Goal: Find specific page/section: Find specific page/section

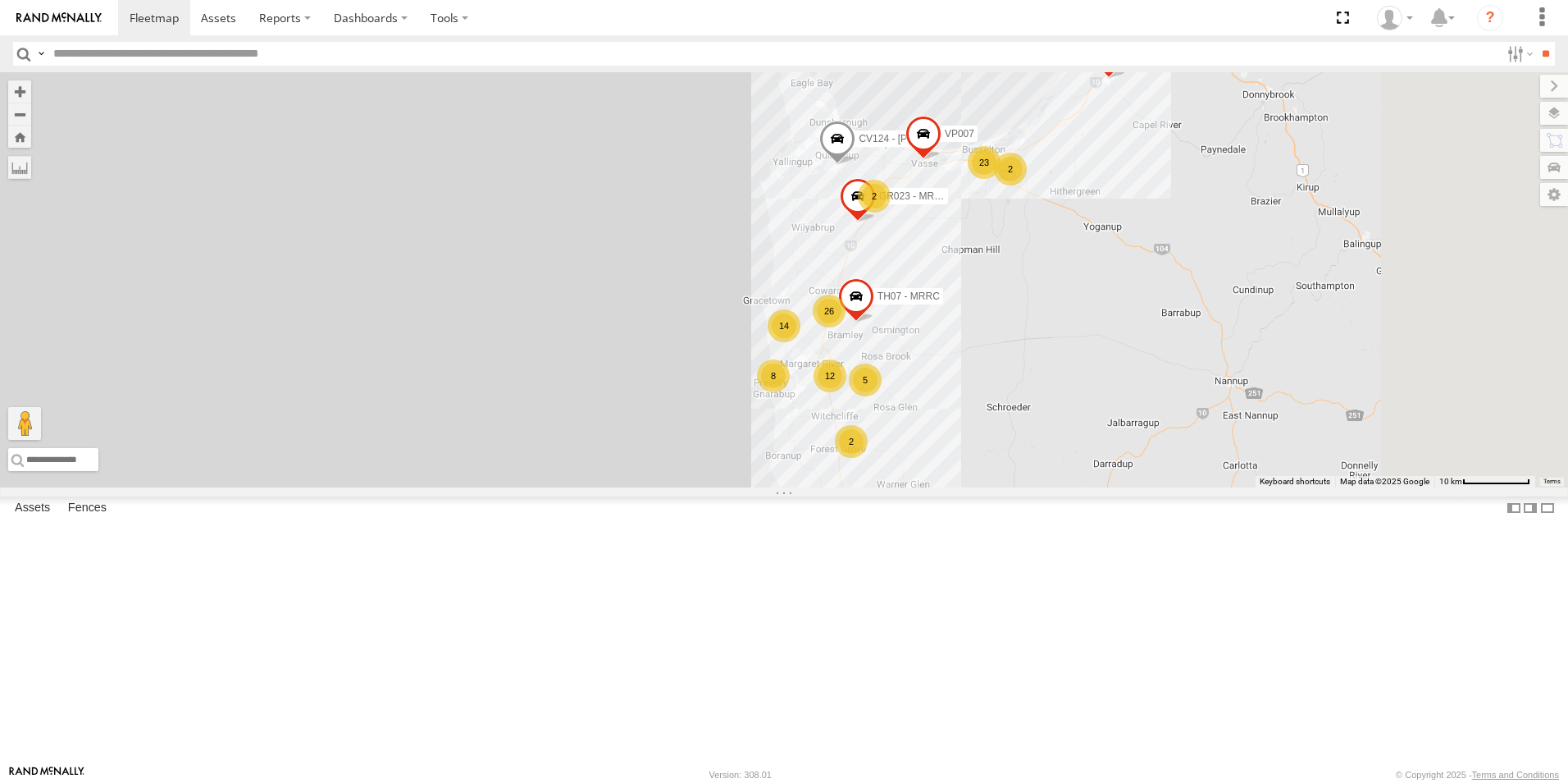
drag, startPoint x: 1229, startPoint y: 549, endPoint x: 956, endPoint y: 364, distance: 329.8
click at [956, 364] on div "CV231 - CV295 - [PERSON_NAME] GD011 CV124 - [PERSON_NAME] GR023 - MRRC 26 23 8 …" at bounding box center [784, 280] width 1568 height 415
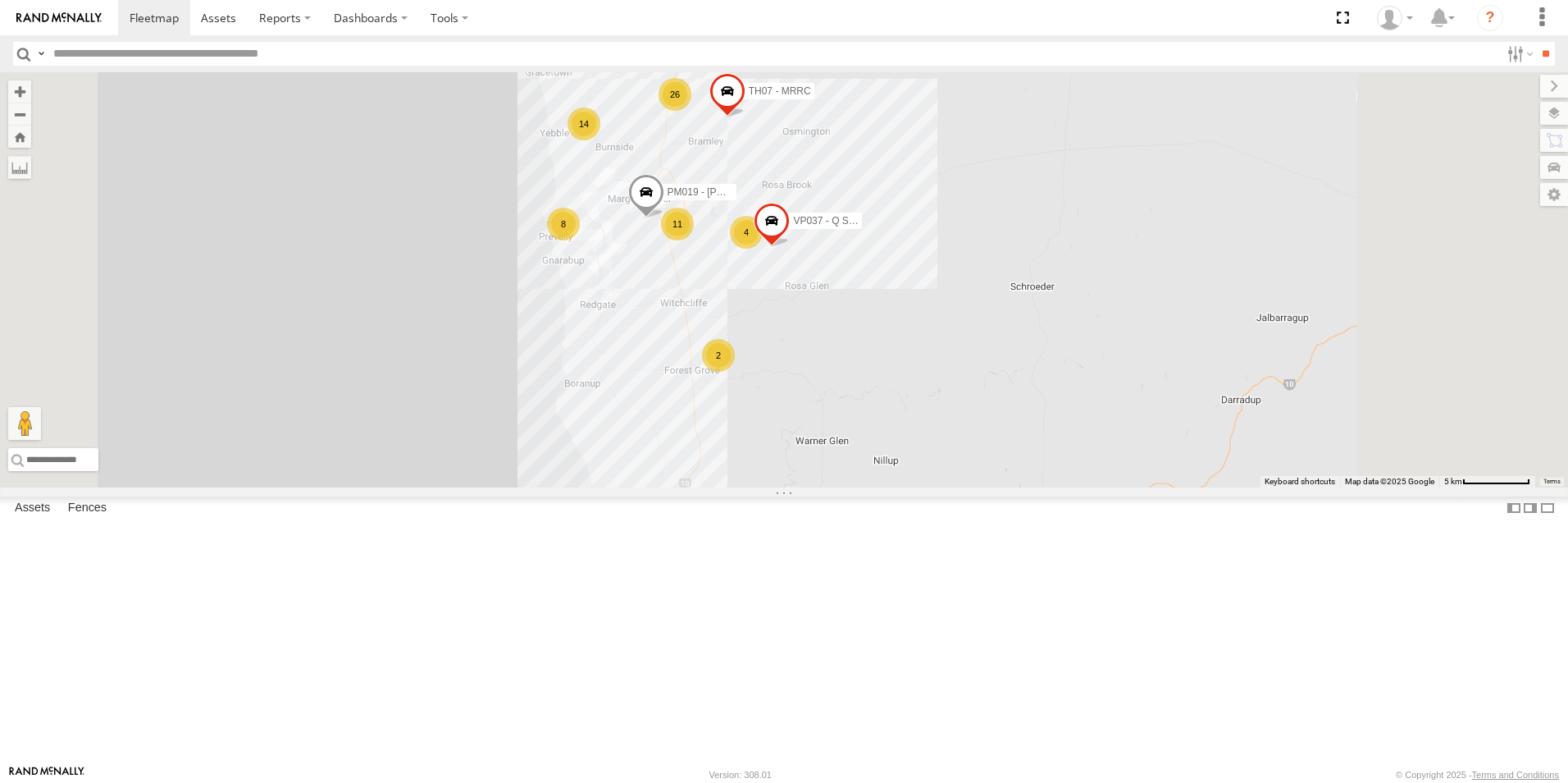
drag, startPoint x: 1128, startPoint y: 484, endPoint x: 1116, endPoint y: 300, distance: 184.4
click at [1116, 300] on div "CV231 - CV295 - [PERSON_NAME] GD011 CV124 - [PERSON_NAME] GR023 - MRRC 26 21 8 …" at bounding box center [784, 280] width 1568 height 415
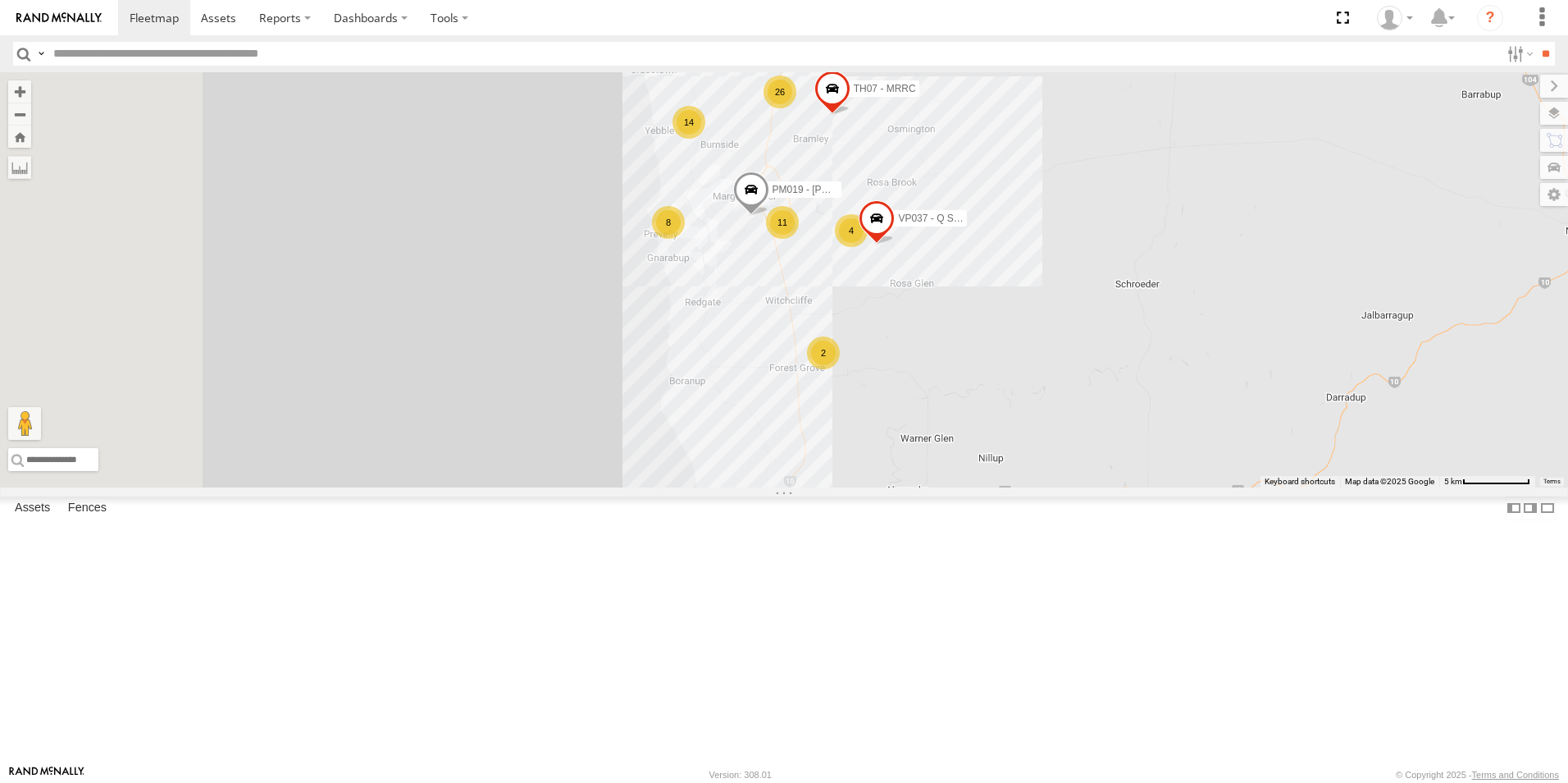
drag, startPoint x: 1015, startPoint y: 323, endPoint x: 1123, endPoint y: 321, distance: 108.0
click at [1123, 321] on div "CV231 - CV295 - [PERSON_NAME] GD011 CV124 - [PERSON_NAME] GR023 - MRRC 26 21 8 …" at bounding box center [784, 280] width 1568 height 415
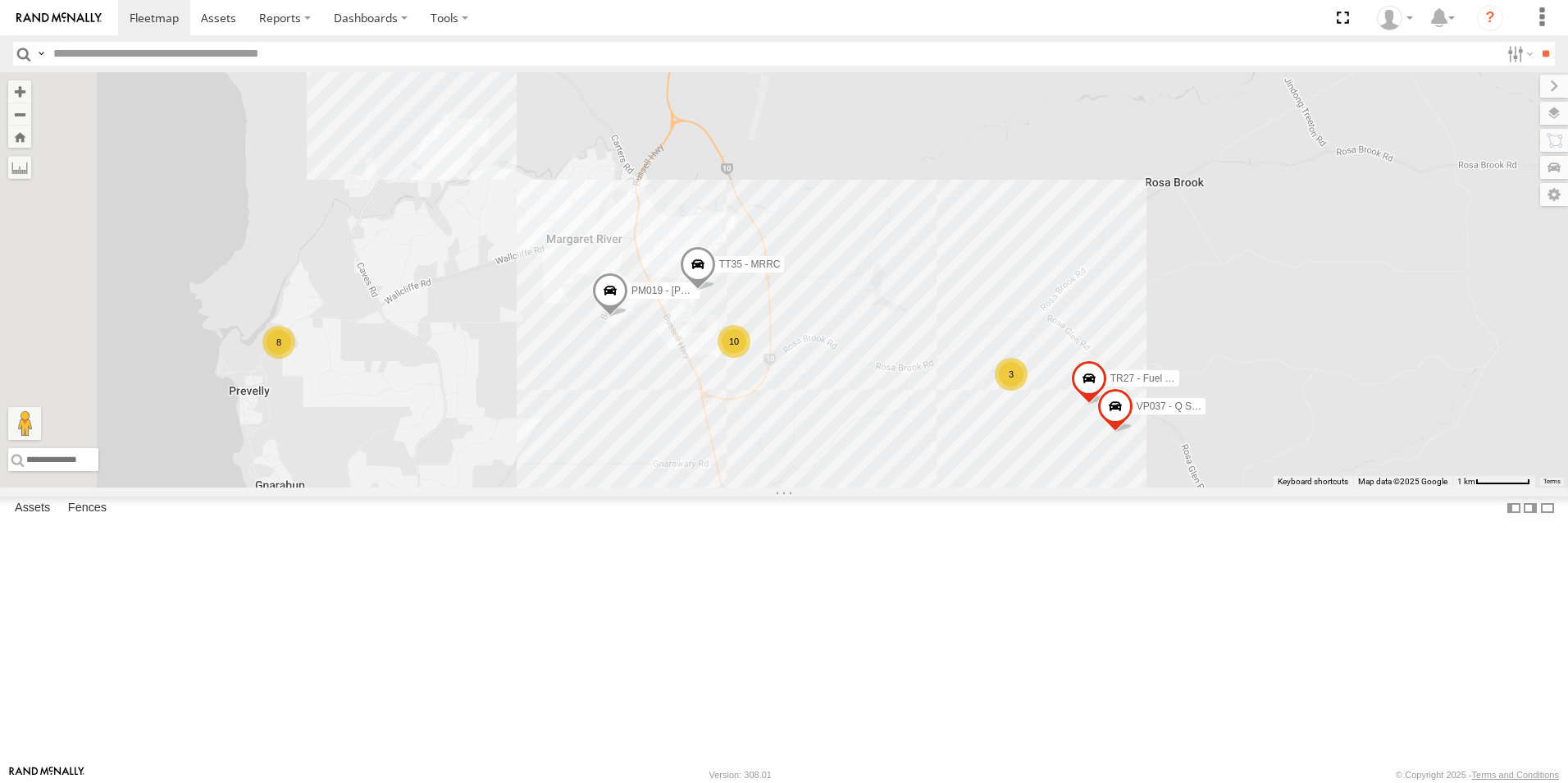
drag, startPoint x: 960, startPoint y: 289, endPoint x: 1019, endPoint y: 360, distance: 92.3
click at [1019, 360] on div "CV231 - CV295 - [PERSON_NAME] GD011 CV124 - [PERSON_NAME] GR023 - MRRC VP007 PM…" at bounding box center [784, 280] width 1568 height 415
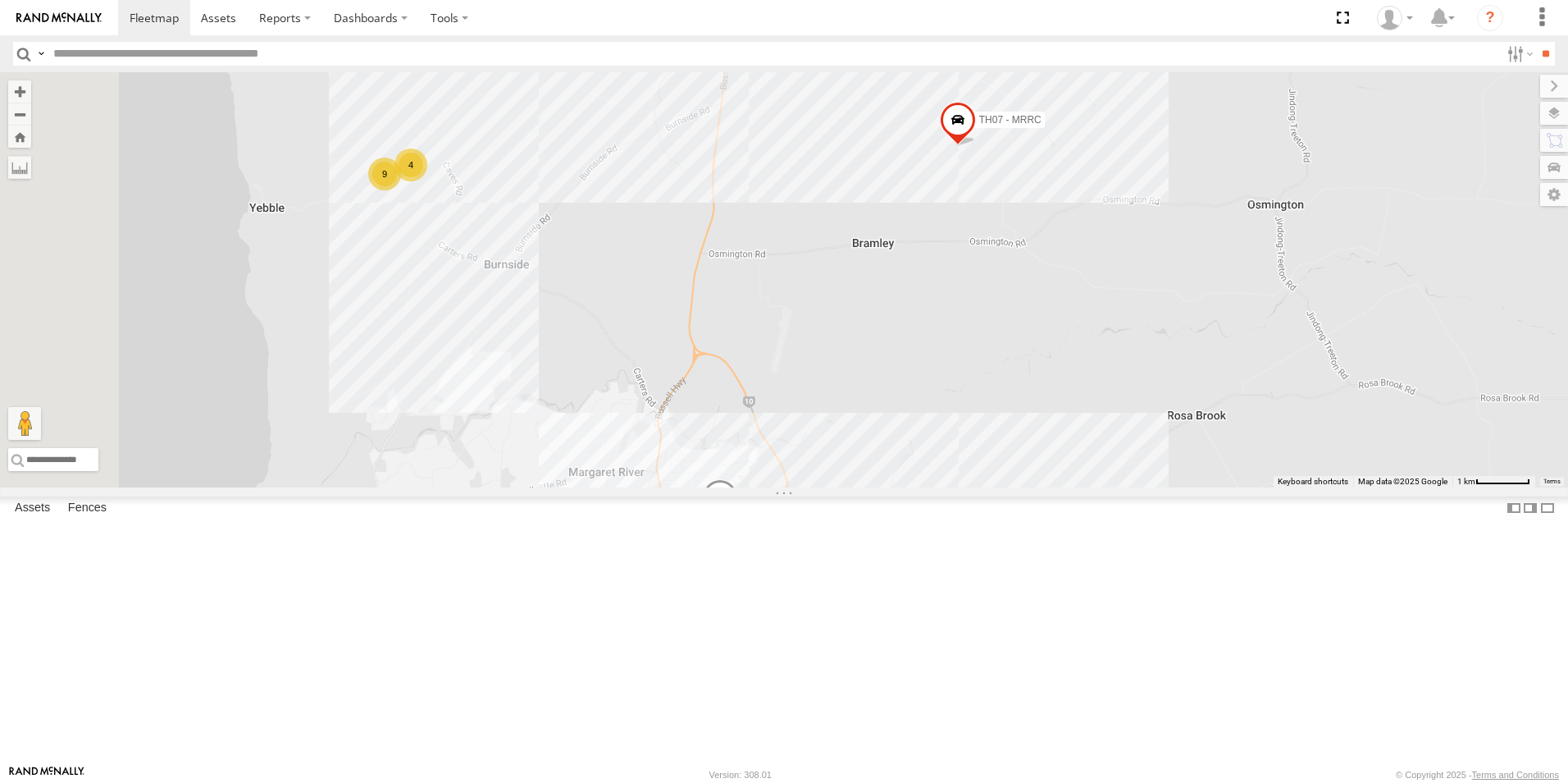
drag, startPoint x: 1027, startPoint y: 387, endPoint x: 1029, endPoint y: 523, distance: 136.0
click at [1029, 487] on div "CV231 - CV295 - [PERSON_NAME] GD011 CV124 - [PERSON_NAME] GR023 - MRRC VP007 PM…" at bounding box center [784, 280] width 1568 height 415
drag, startPoint x: 1047, startPoint y: 312, endPoint x: 1035, endPoint y: 427, distance: 115.6
click at [1035, 428] on div "CV231 - CV295 - [PERSON_NAME] GD011 CV124 - [PERSON_NAME] GR023 - MRRC VP007 PM…" at bounding box center [784, 280] width 1568 height 415
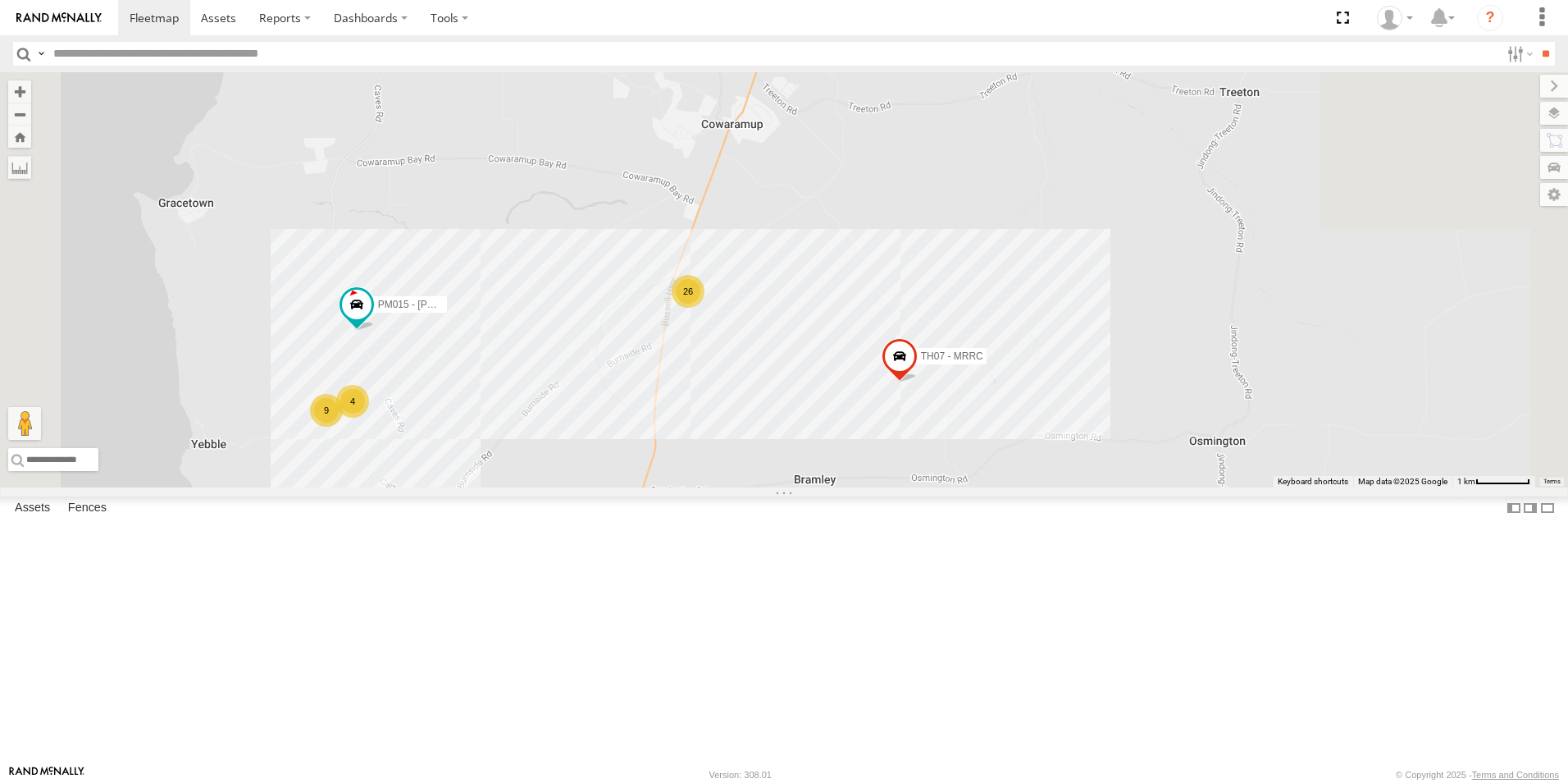
drag, startPoint x: 1029, startPoint y: 462, endPoint x: 1023, endPoint y: 477, distance: 16.2
click at [1023, 477] on div "CV231 - CV295 - [PERSON_NAME] GD011 CV124 - [PERSON_NAME] GR023 - MRRC VP007 PM…" at bounding box center [784, 280] width 1568 height 415
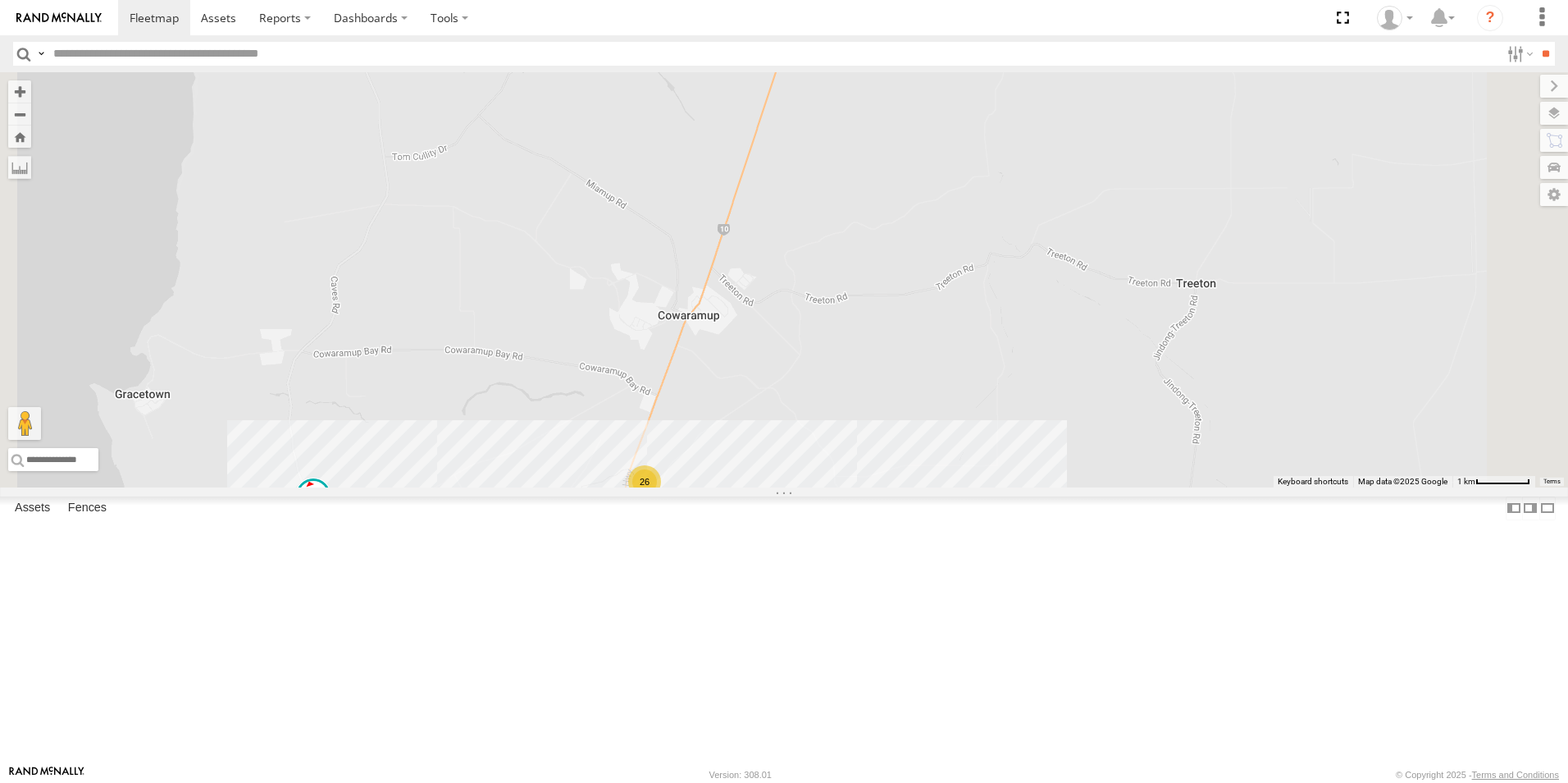
drag, startPoint x: 1036, startPoint y: 482, endPoint x: 1022, endPoint y: 549, distance: 68.4
click at [1022, 487] on div "CV231 - CV295 - [PERSON_NAME] GD011 CV124 - [PERSON_NAME] GR023 - MRRC VP007 PM…" at bounding box center [784, 280] width 1568 height 415
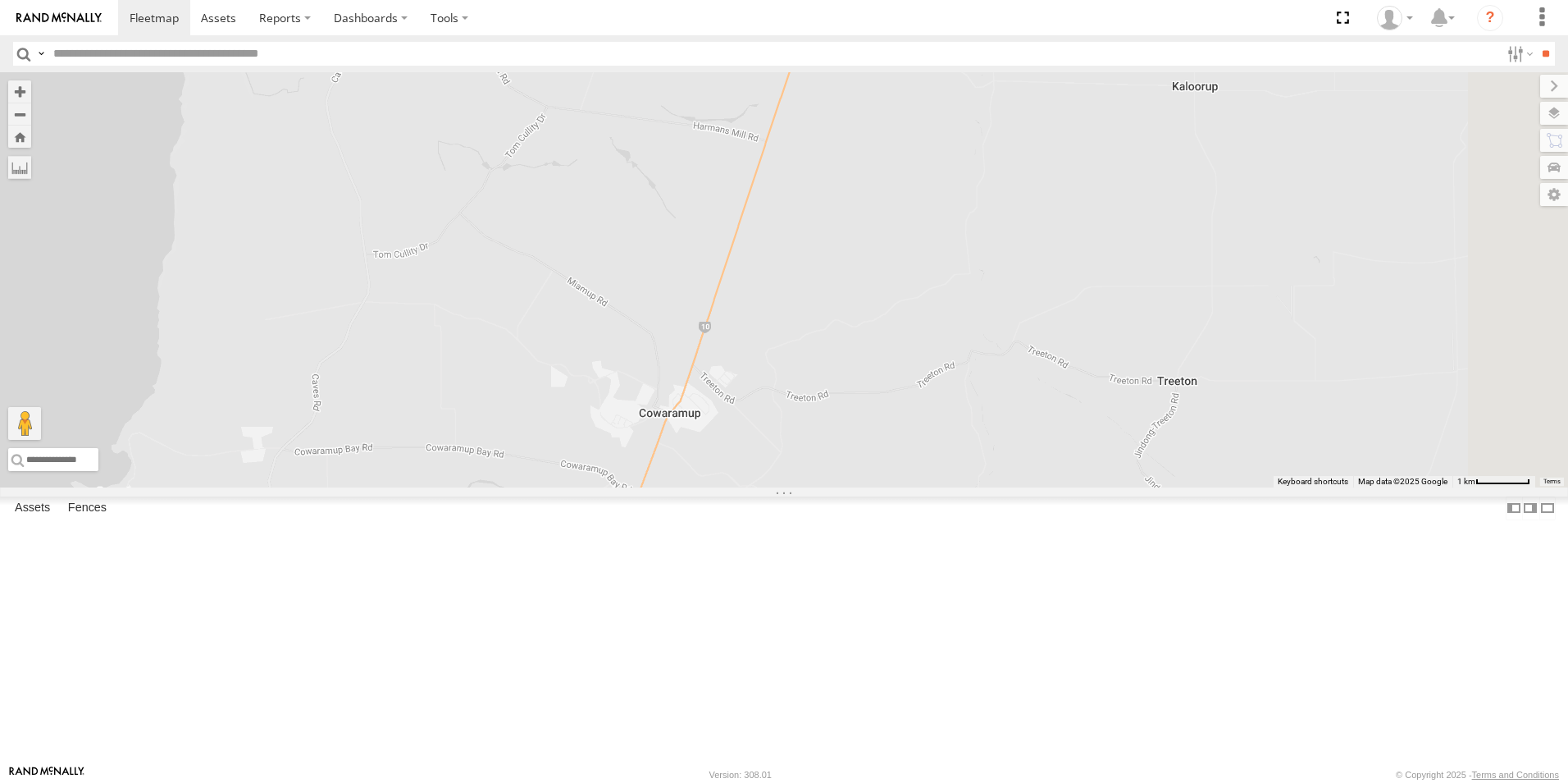
drag, startPoint x: 1051, startPoint y: 452, endPoint x: 1019, endPoint y: 590, distance: 141.7
click at [1020, 487] on div "CV231 - CV295 - [PERSON_NAME] GD011 CV124 - [PERSON_NAME] GR023 - MRRC VP007 PM…" at bounding box center [784, 280] width 1568 height 415
click at [1037, 487] on div "CV231 - CV295 - [PERSON_NAME] GD011 CV124 - [PERSON_NAME] GR023 - MRRC VP007 PM…" at bounding box center [784, 280] width 1568 height 415
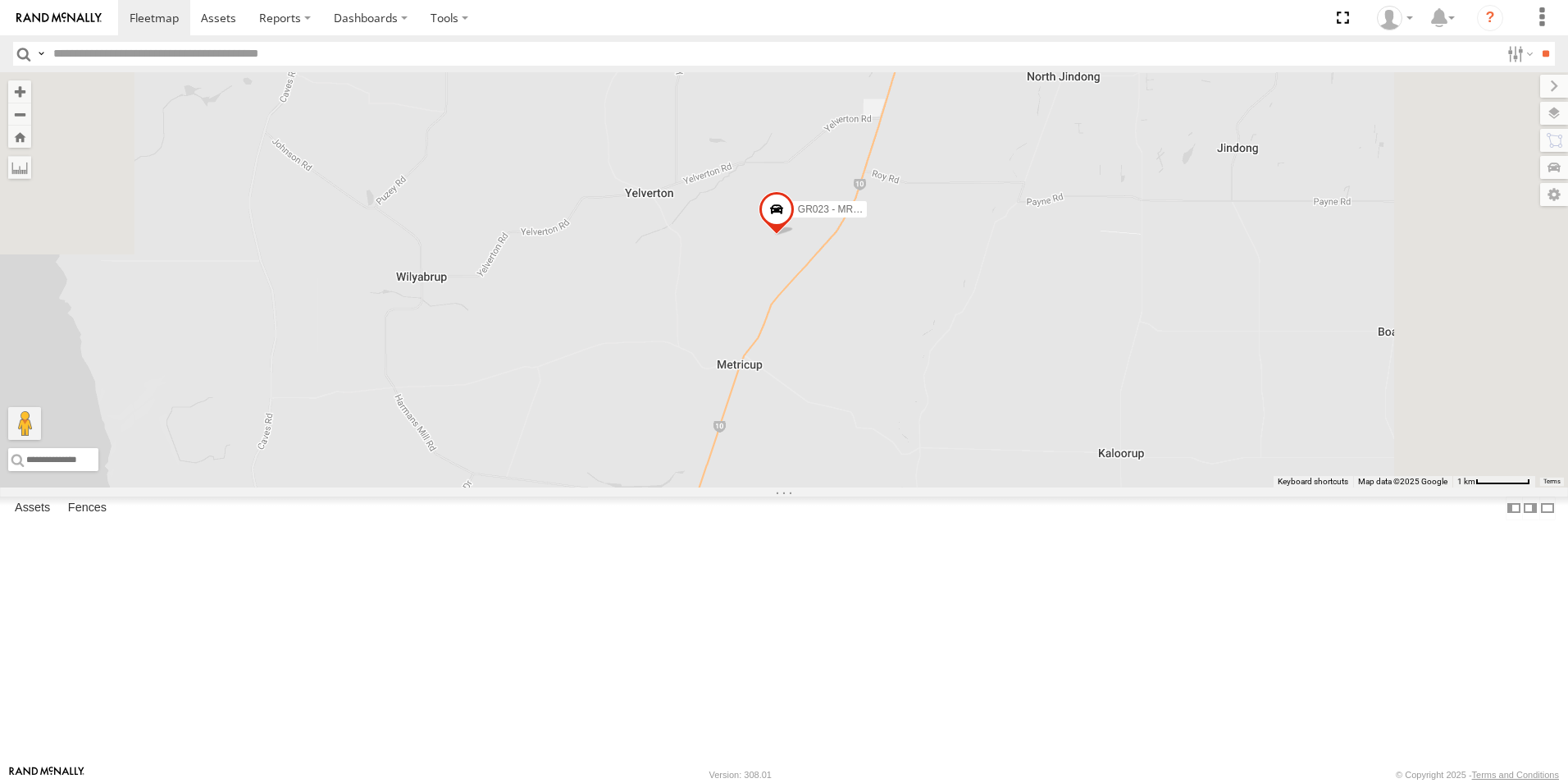
drag, startPoint x: 1124, startPoint y: 556, endPoint x: 1079, endPoint y: 621, distance: 79.1
click at [1086, 487] on div "CV231 - CV295 - [PERSON_NAME] GD011 CV124 - [PERSON_NAME] GR023 - MRRC VP007 PM…" at bounding box center [784, 280] width 1568 height 415
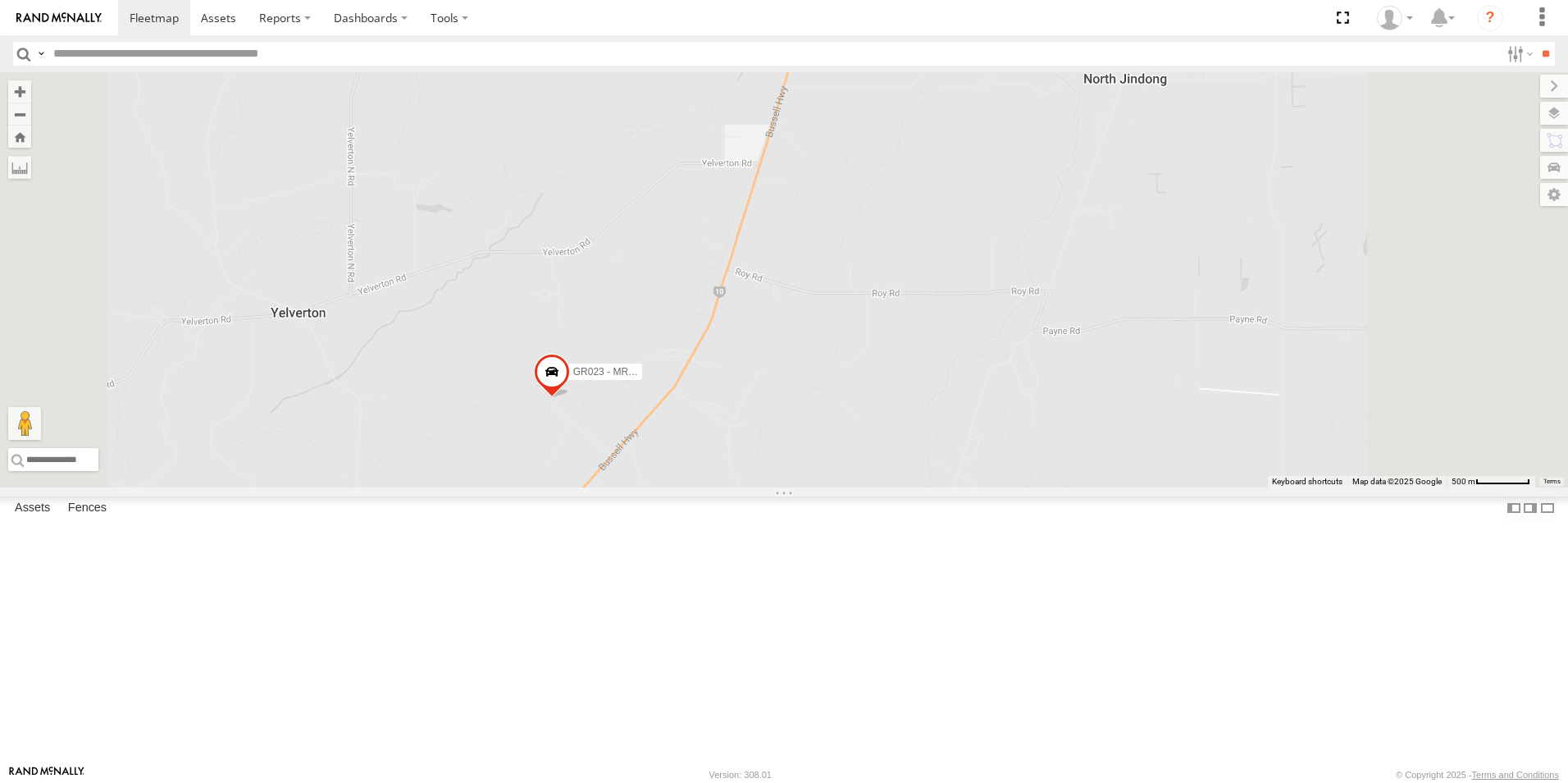
drag, startPoint x: 1108, startPoint y: 351, endPoint x: 1026, endPoint y: 597, distance: 259.3
click at [1026, 487] on div "CV231 - CV295 - [PERSON_NAME] GD011 CV124 - [PERSON_NAME] GR023 - MRRC VP007 PM…" at bounding box center [784, 280] width 1568 height 415
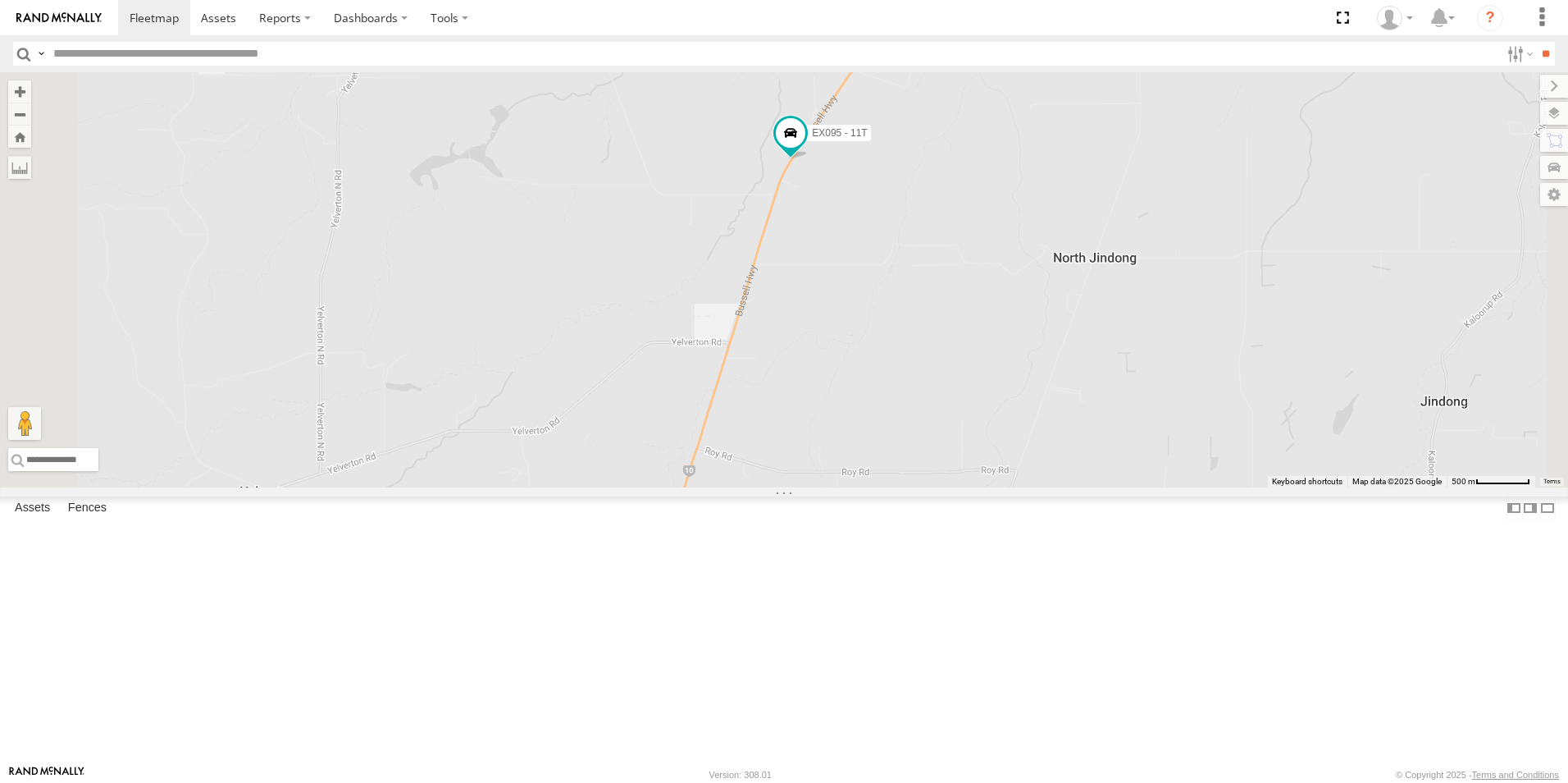
drag, startPoint x: 1065, startPoint y: 406, endPoint x: 1051, endPoint y: 475, distance: 70.4
click at [1050, 487] on div "CV231 - CV295 - [PERSON_NAME] GD011 CV124 - [PERSON_NAME] GR023 - MRRC VP007 PM…" at bounding box center [784, 280] width 1568 height 415
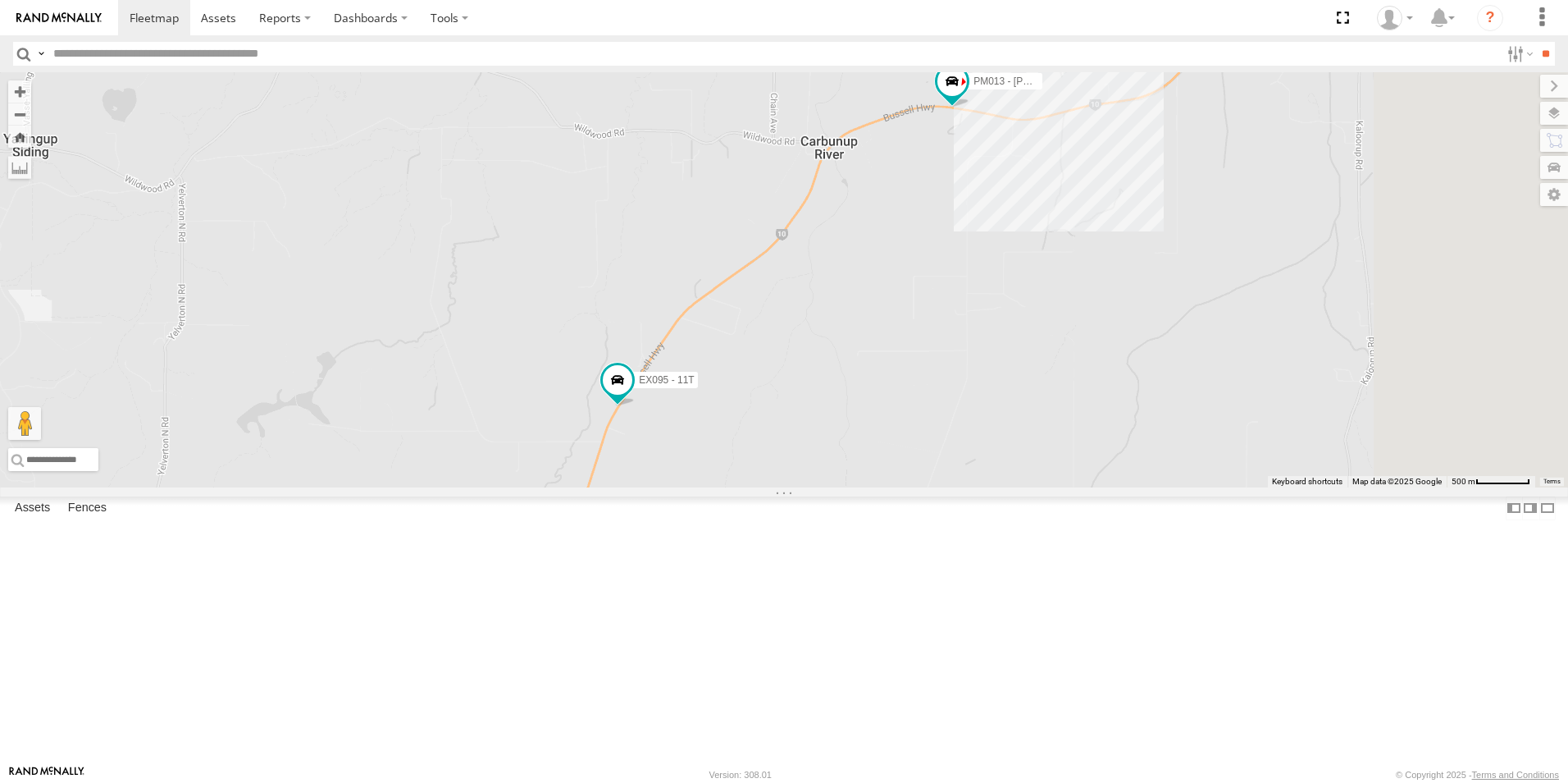
drag, startPoint x: 1173, startPoint y: 254, endPoint x: 972, endPoint y: 532, distance: 343.1
click at [972, 487] on div "CV231 - CV295 - [PERSON_NAME] GD011 CV124 - [PERSON_NAME] GR023 - MRRC VP007 PM…" at bounding box center [784, 280] width 1568 height 415
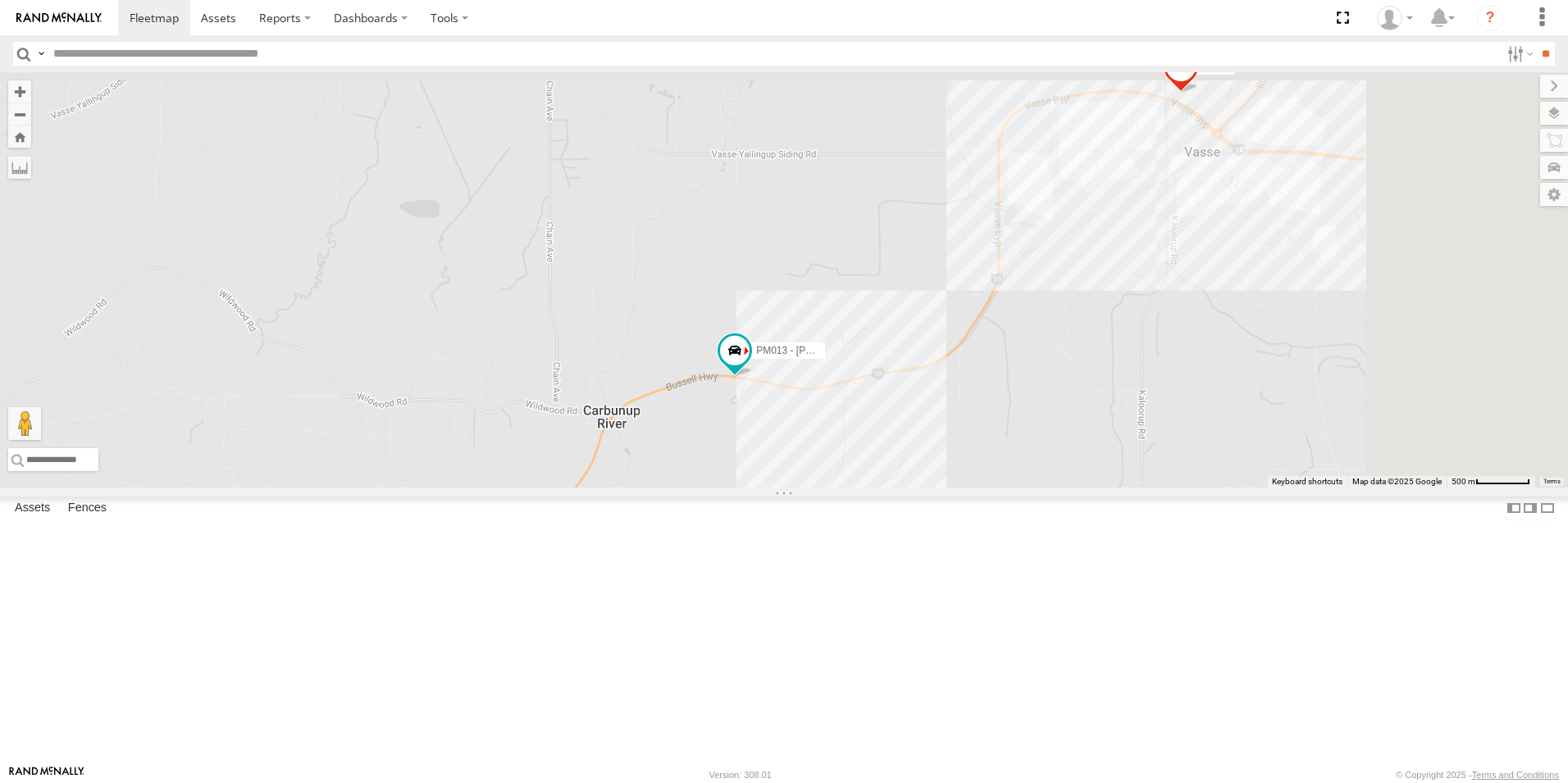
drag, startPoint x: 909, startPoint y: 613, endPoint x: 894, endPoint y: 626, distance: 19.8
click at [894, 487] on div "CV231 - CV295 - [PERSON_NAME] GD011 CV124 - [PERSON_NAME] GR023 - MRRC VP007 PM…" at bounding box center [784, 280] width 1568 height 415
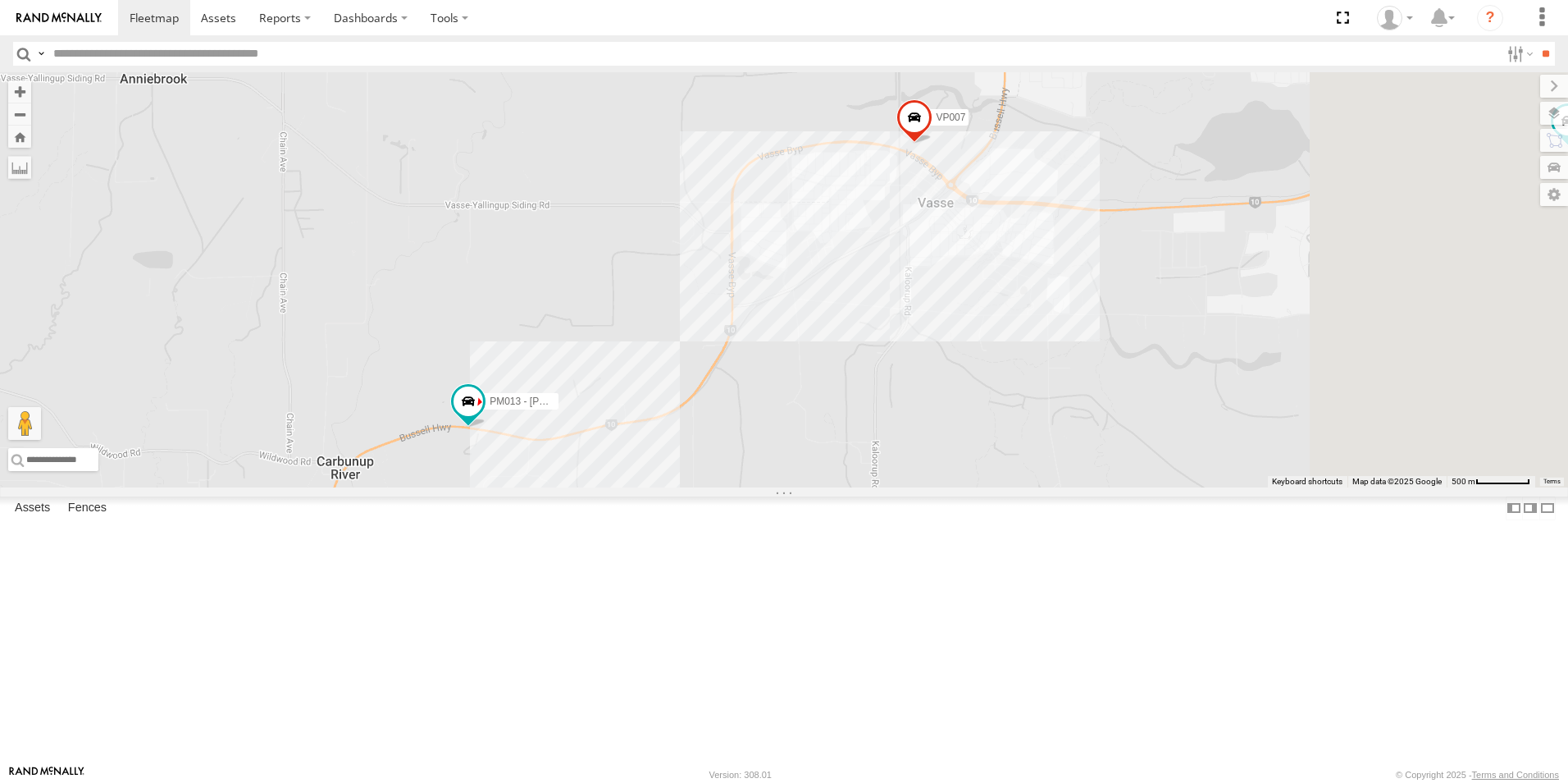
drag, startPoint x: 1055, startPoint y: 521, endPoint x: 922, endPoint y: 517, distance: 133.1
click at [922, 487] on div "CV231 - CV295 - [PERSON_NAME] GD011 CV124 - [PERSON_NAME] GR023 - MRRC VP007 PM…" at bounding box center [784, 280] width 1568 height 415
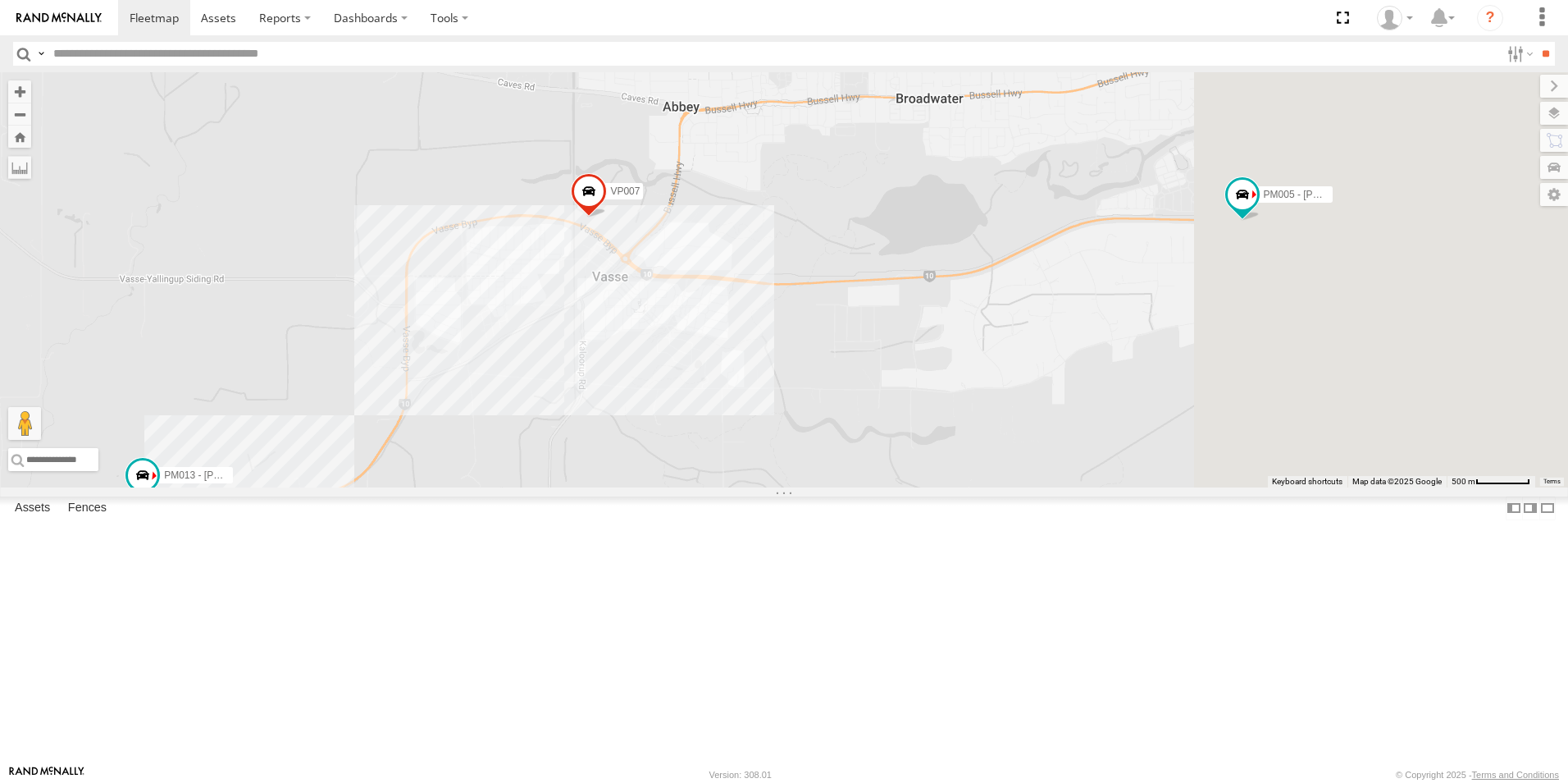
drag, startPoint x: 895, startPoint y: 544, endPoint x: 843, endPoint y: 541, distance: 52.1
click at [843, 487] on div "CV231 - CV295 - [PERSON_NAME] GD011 CV124 - [PERSON_NAME] GR023 - MRRC VP007 PM…" at bounding box center [784, 280] width 1568 height 415
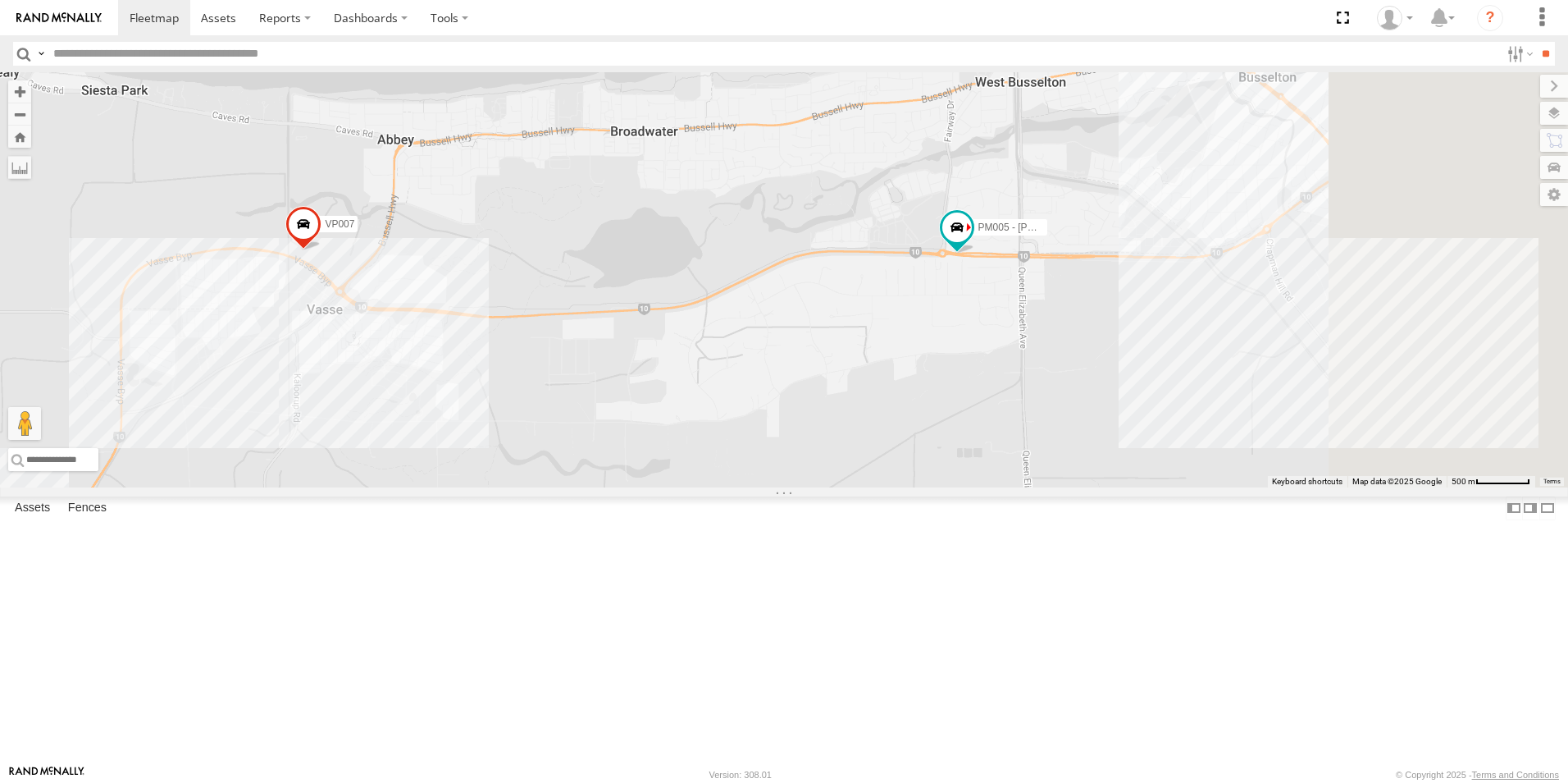
drag, startPoint x: 1123, startPoint y: 508, endPoint x: 919, endPoint y: 524, distance: 204.6
click at [919, 487] on div "CV231 - CV295 - [PERSON_NAME] GD011 CV124 - [PERSON_NAME] GR023 - MRRC VP007 PM…" at bounding box center [784, 280] width 1568 height 415
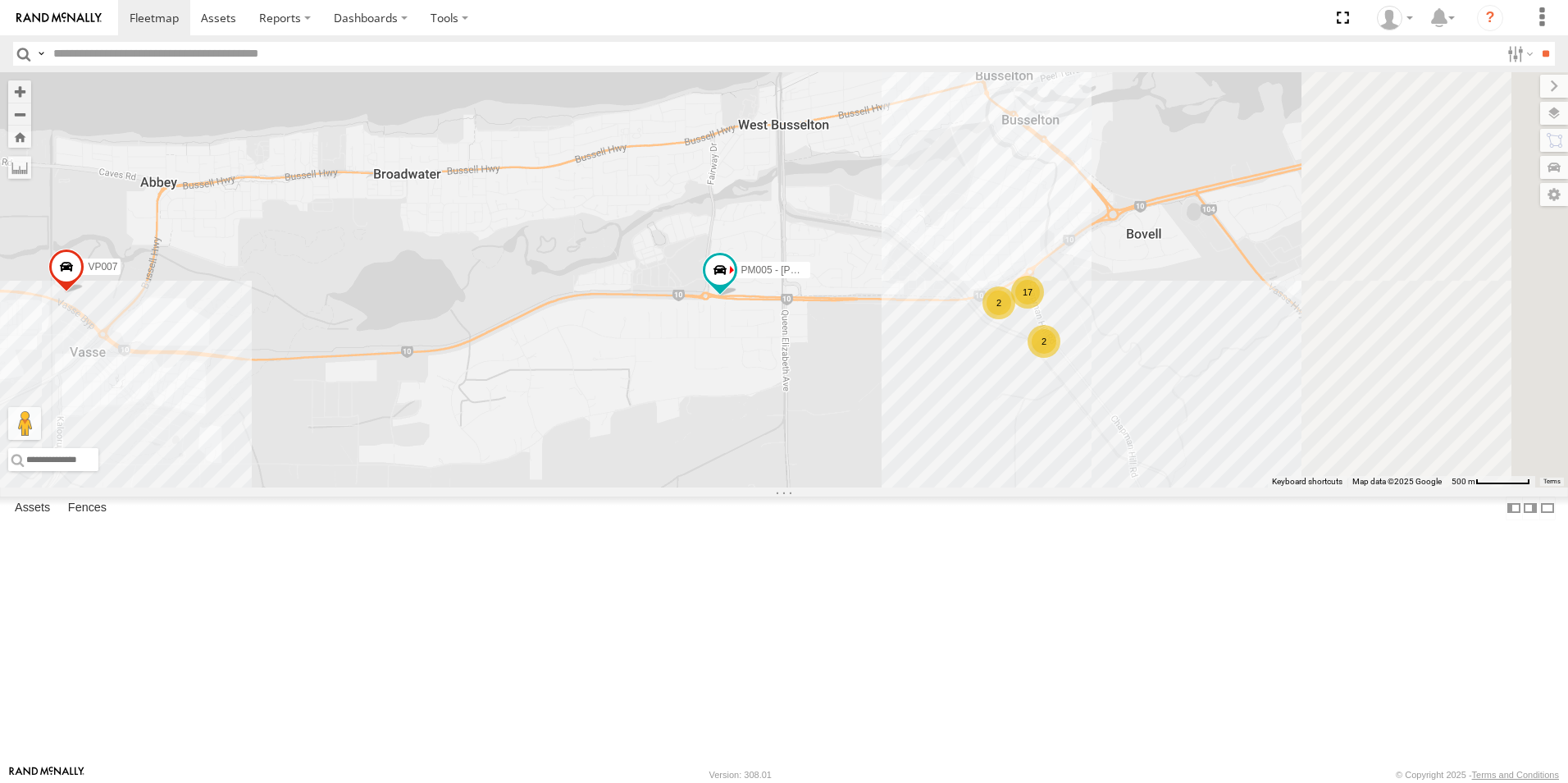
drag, startPoint x: 937, startPoint y: 511, endPoint x: 897, endPoint y: 511, distance: 40.0
click at [897, 487] on div "CV231 - CV295 - [PERSON_NAME] GD011 CV124 - [PERSON_NAME] GR023 - MRRC VP007 PM…" at bounding box center [784, 280] width 1568 height 415
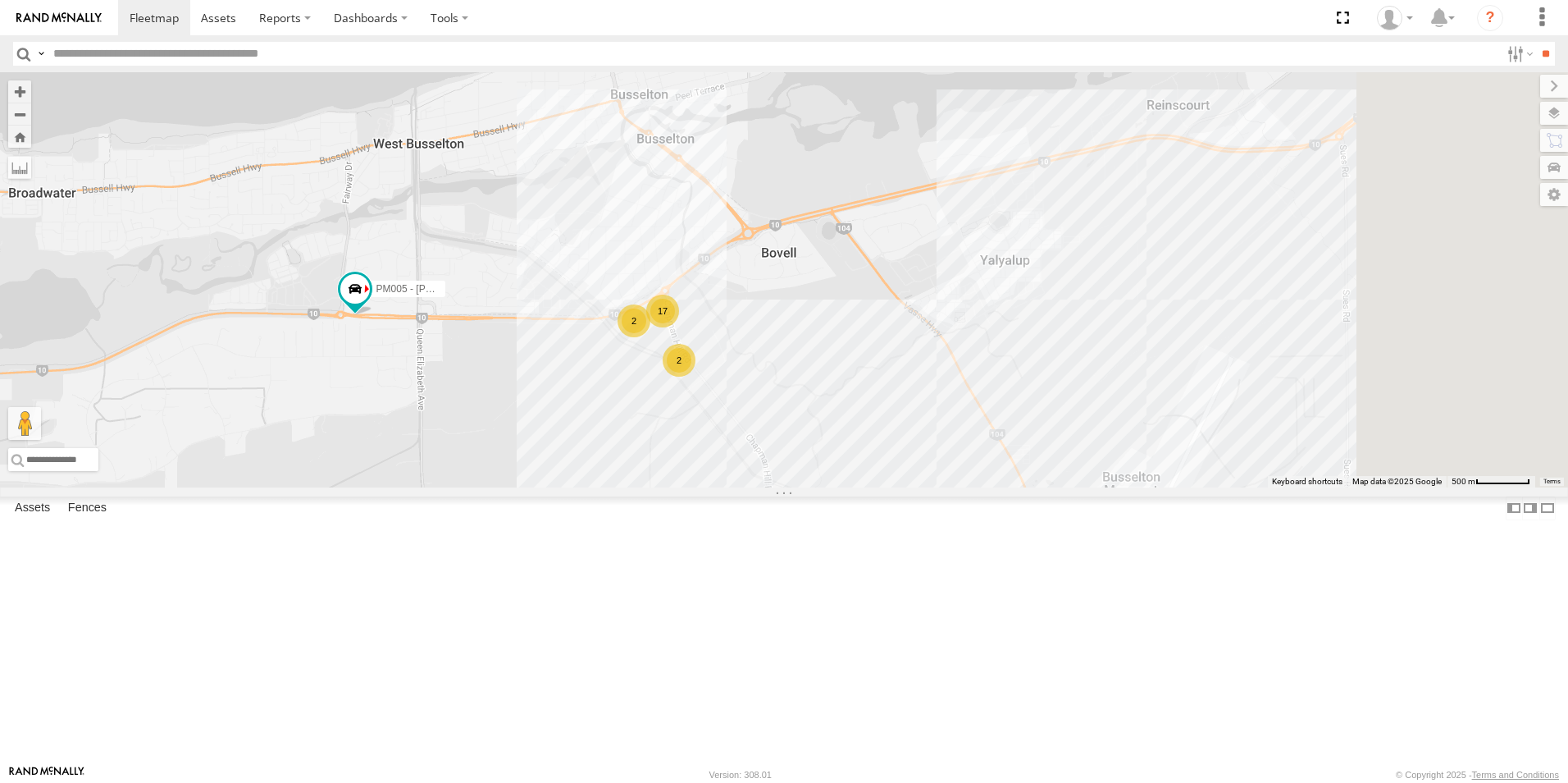
drag, startPoint x: 952, startPoint y: 531, endPoint x: 719, endPoint y: 515, distance: 233.5
click at [719, 487] on div "CV231 - CV295 - [PERSON_NAME] GD011 CV124 - [PERSON_NAME] GR023 - MRRC VP007 PM…" at bounding box center [784, 280] width 1568 height 415
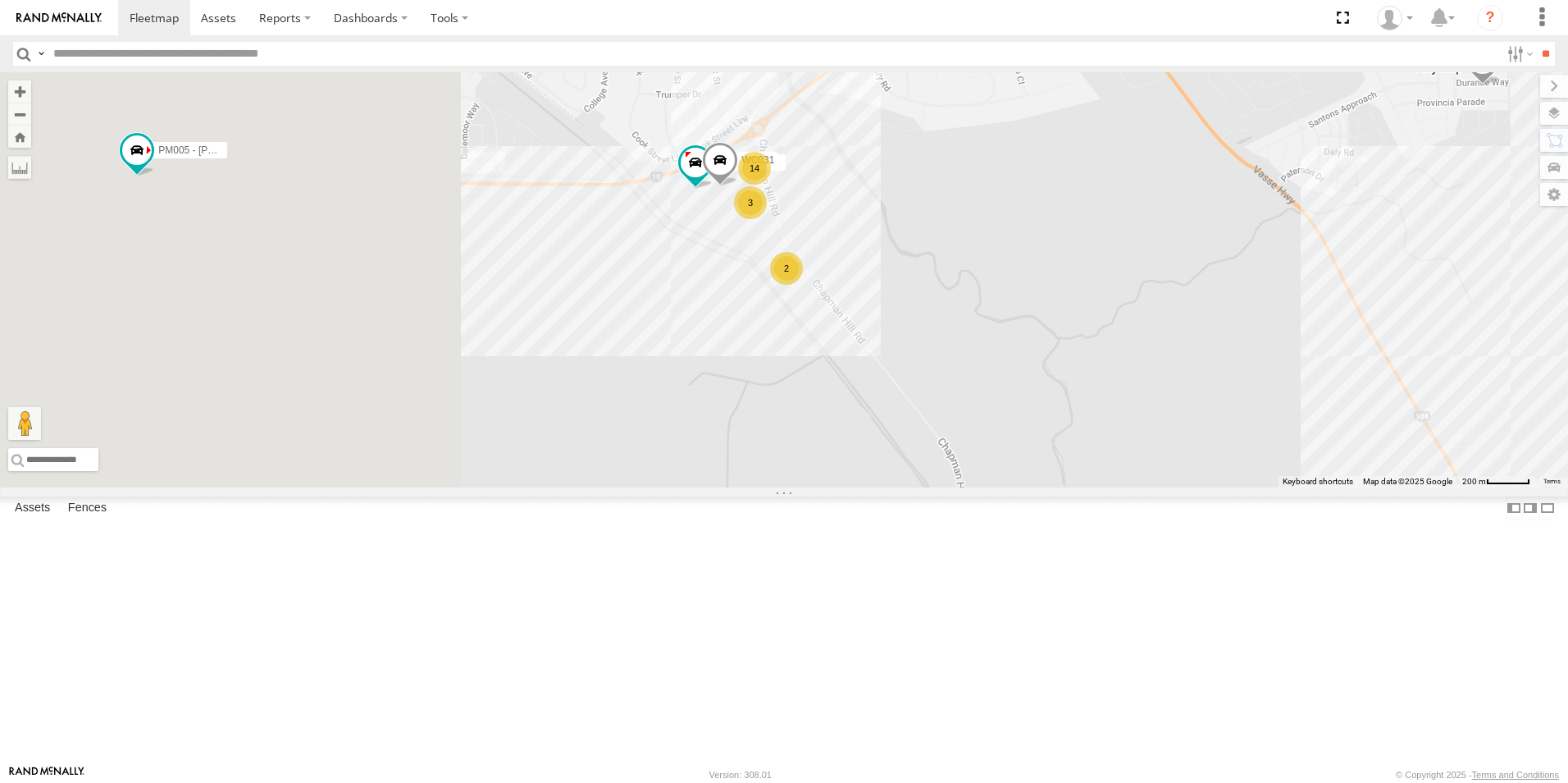
drag, startPoint x: 928, startPoint y: 500, endPoint x: 1229, endPoint y: 407, distance: 315.0
click at [1229, 407] on div "CV231 - CV295 - [PERSON_NAME] GD011 CV124 - [PERSON_NAME] GR023 - MRRC VP007 PM…" at bounding box center [784, 280] width 1568 height 415
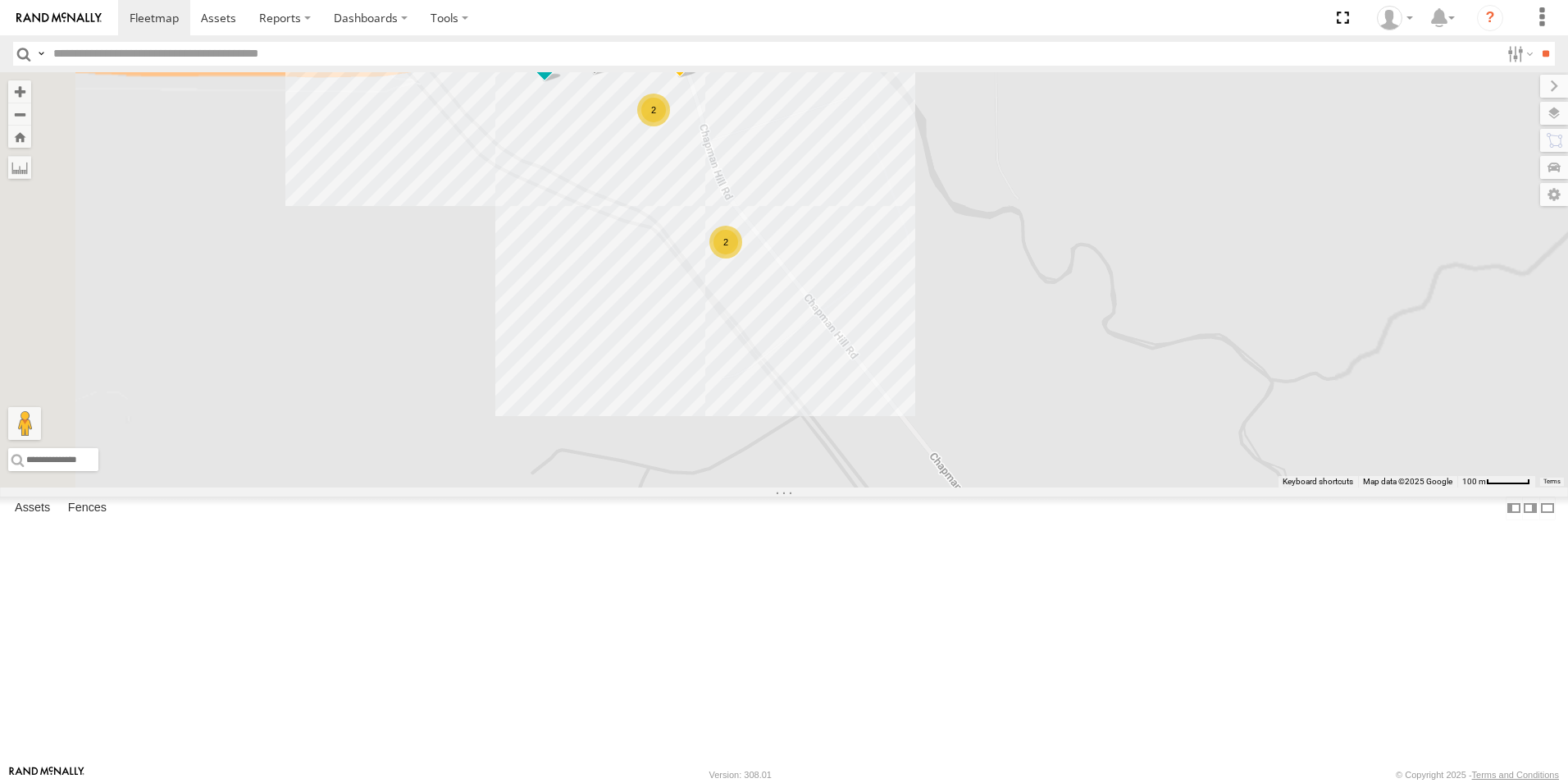
drag, startPoint x: 895, startPoint y: 469, endPoint x: 896, endPoint y: 513, distance: 44.0
click at [896, 487] on div "CV231 - CV295 - [PERSON_NAME] GD011 CV124 - [PERSON_NAME] GR023 - MRRC VP007 PM…" at bounding box center [784, 280] width 1568 height 415
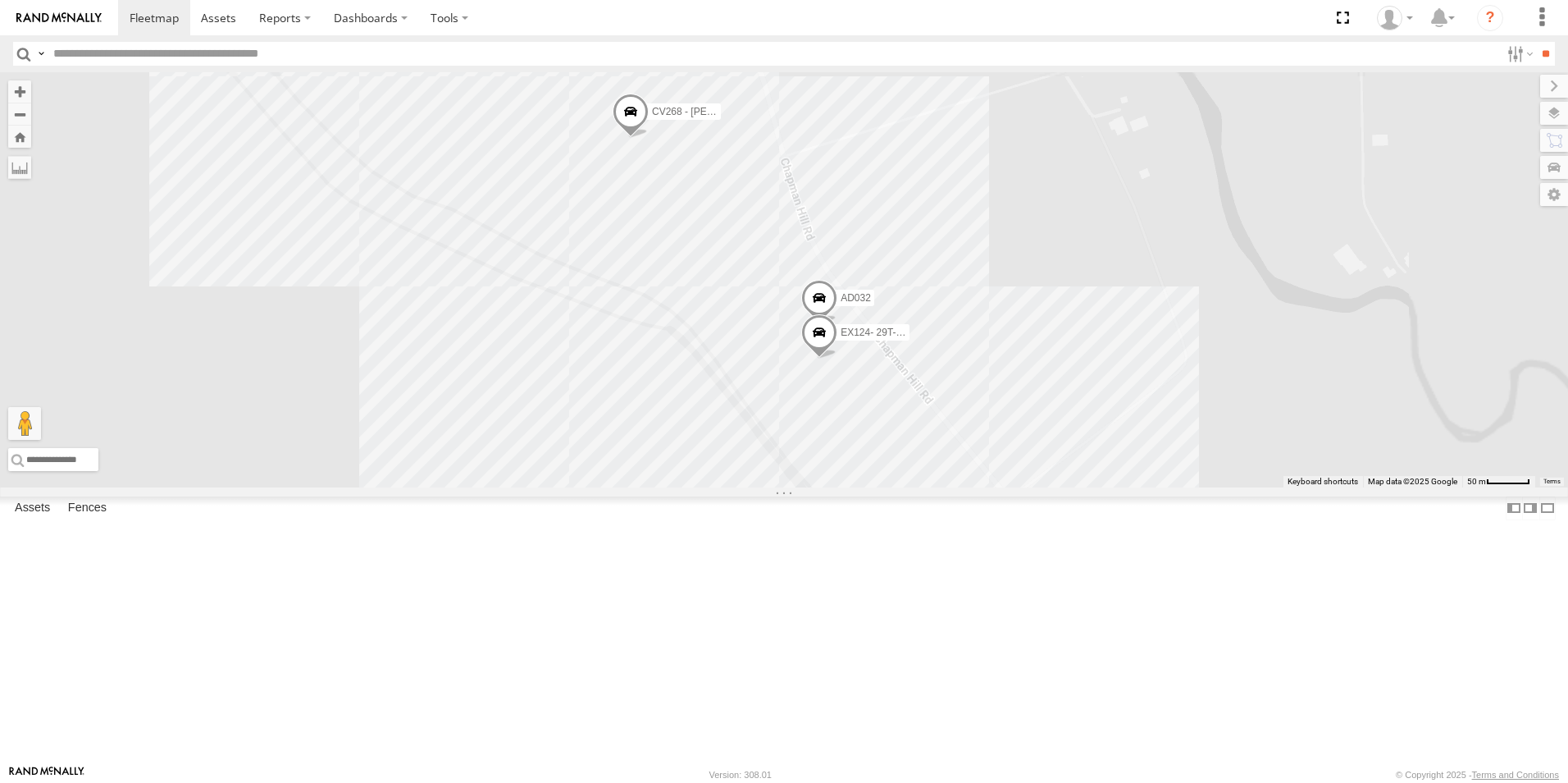
drag, startPoint x: 812, startPoint y: 375, endPoint x: 839, endPoint y: 556, distance: 183.0
click at [839, 487] on div "CV231 - CV295 - [PERSON_NAME] GD011 CV124 - [PERSON_NAME] GR023 - MRRC VP007 PM…" at bounding box center [784, 280] width 1568 height 415
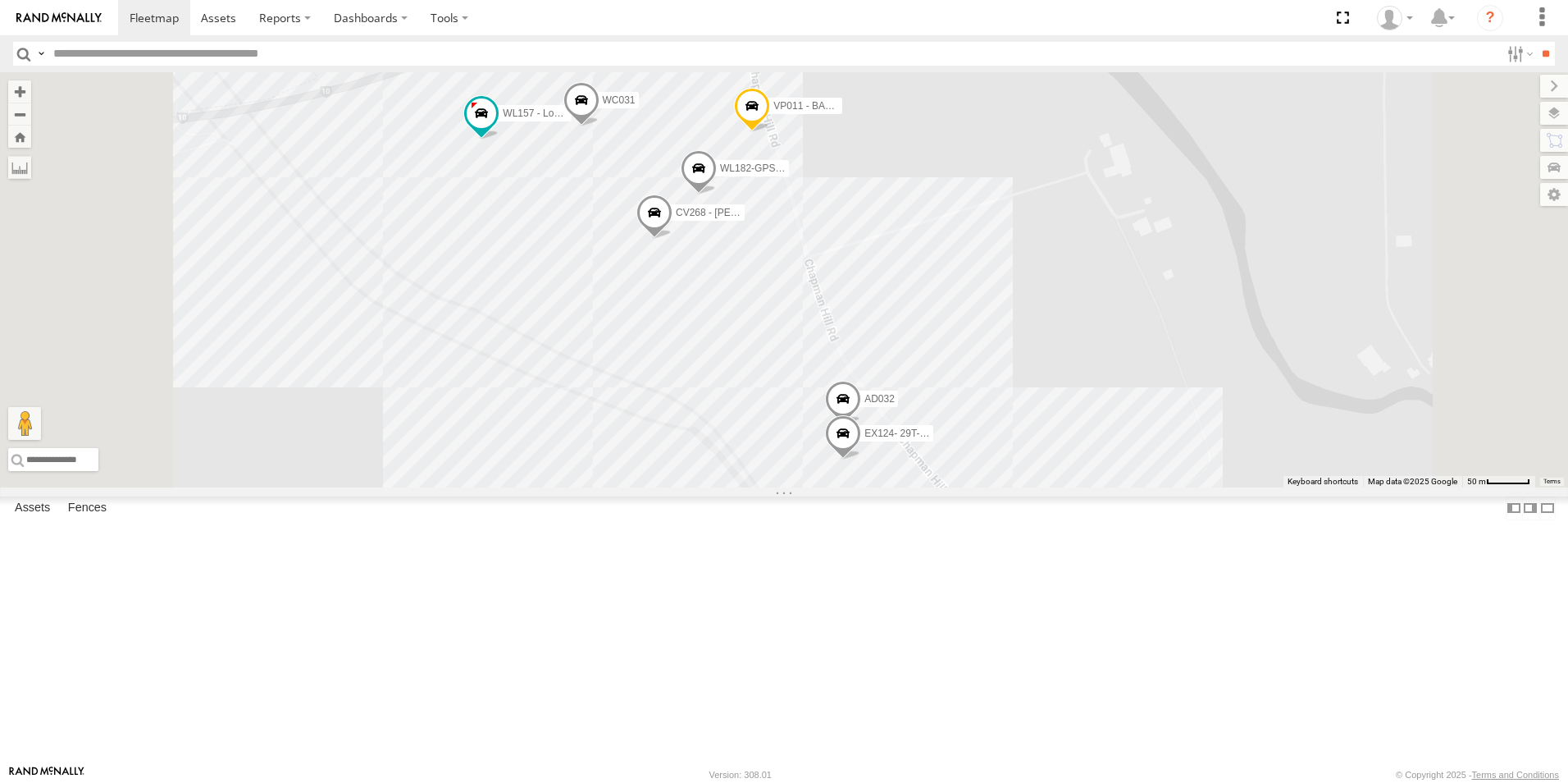
drag, startPoint x: 829, startPoint y: 454, endPoint x: 859, endPoint y: 574, distance: 123.7
click at [859, 487] on div "CV231 - CV295 - [PERSON_NAME] GD011 CV124 - [PERSON_NAME] GR023 - MRRC VP007 PM…" at bounding box center [784, 280] width 1568 height 415
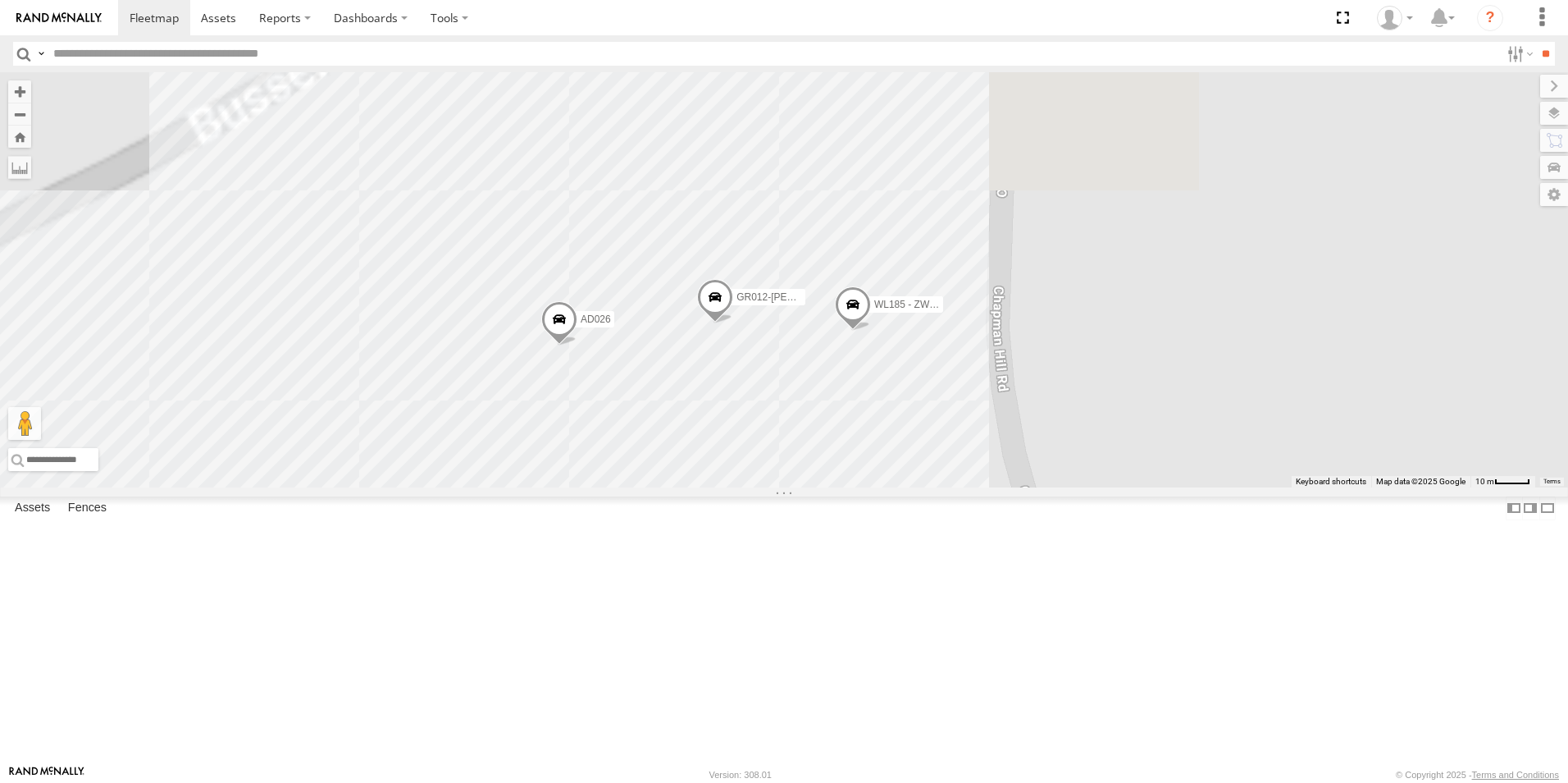
drag, startPoint x: 901, startPoint y: 470, endPoint x: 918, endPoint y: 658, distance: 188.8
click at [923, 487] on div "CV231 - CV295 - [PERSON_NAME] GD011 CV124 - [PERSON_NAME] GR023 - MRRC VP007 PM…" at bounding box center [784, 280] width 1568 height 415
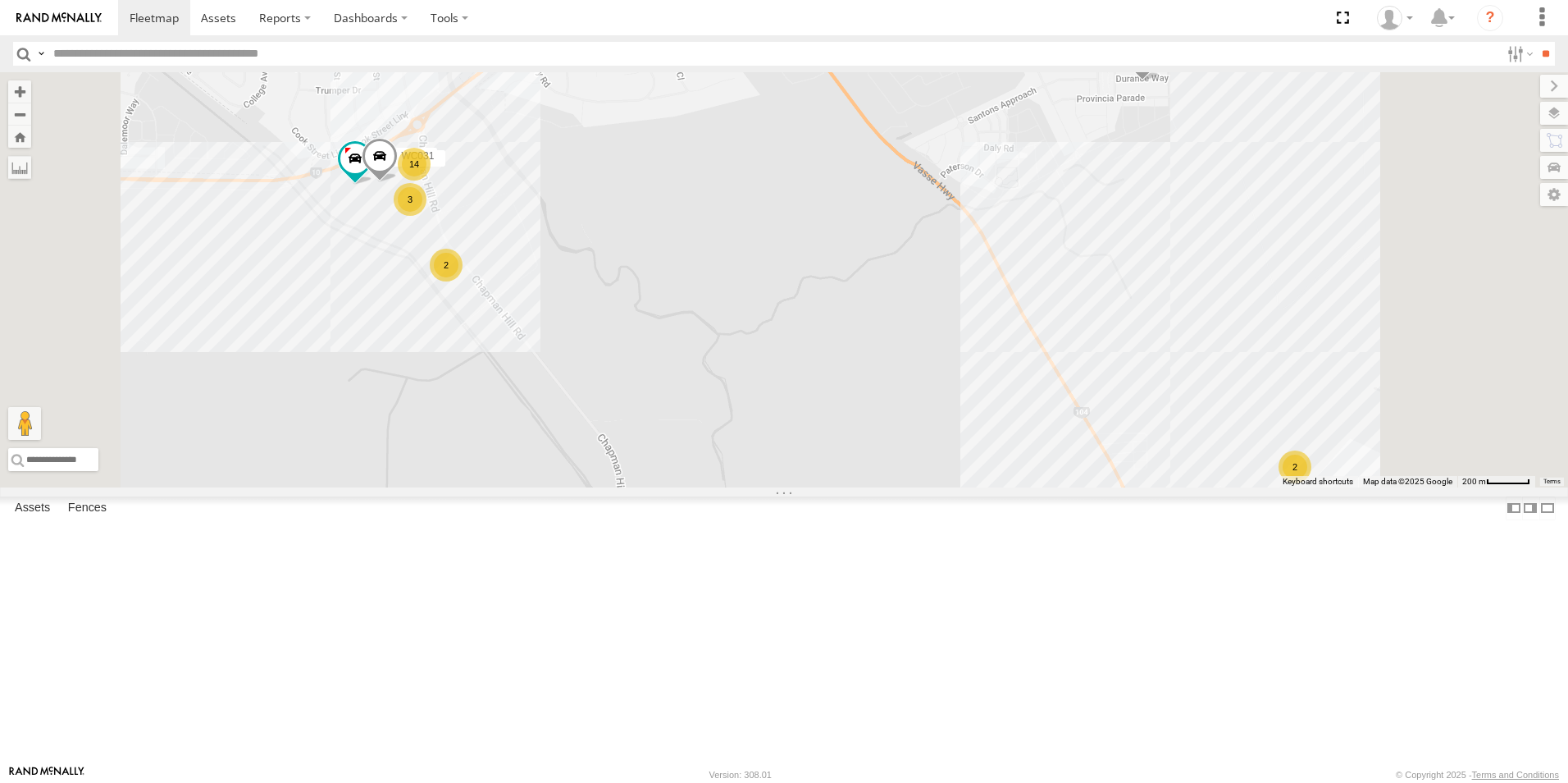
click at [232, 52] on input "text" at bounding box center [772, 54] width 1453 height 24
type input "*******"
